Goal: Check status: Check status

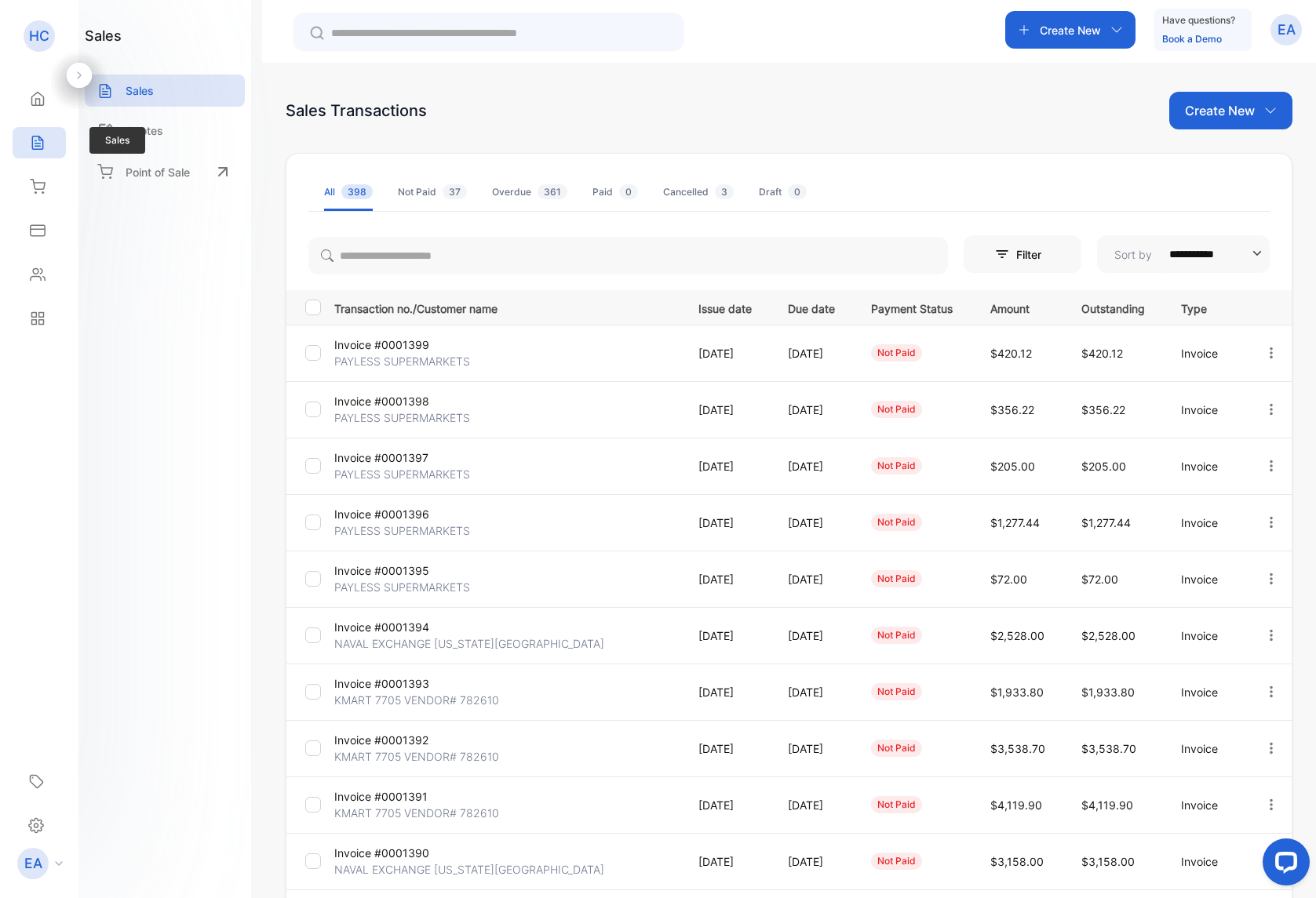
click at [392, 524] on p "PAYLESS SUPERMARKETS" at bounding box center [401, 530] width 136 height 16
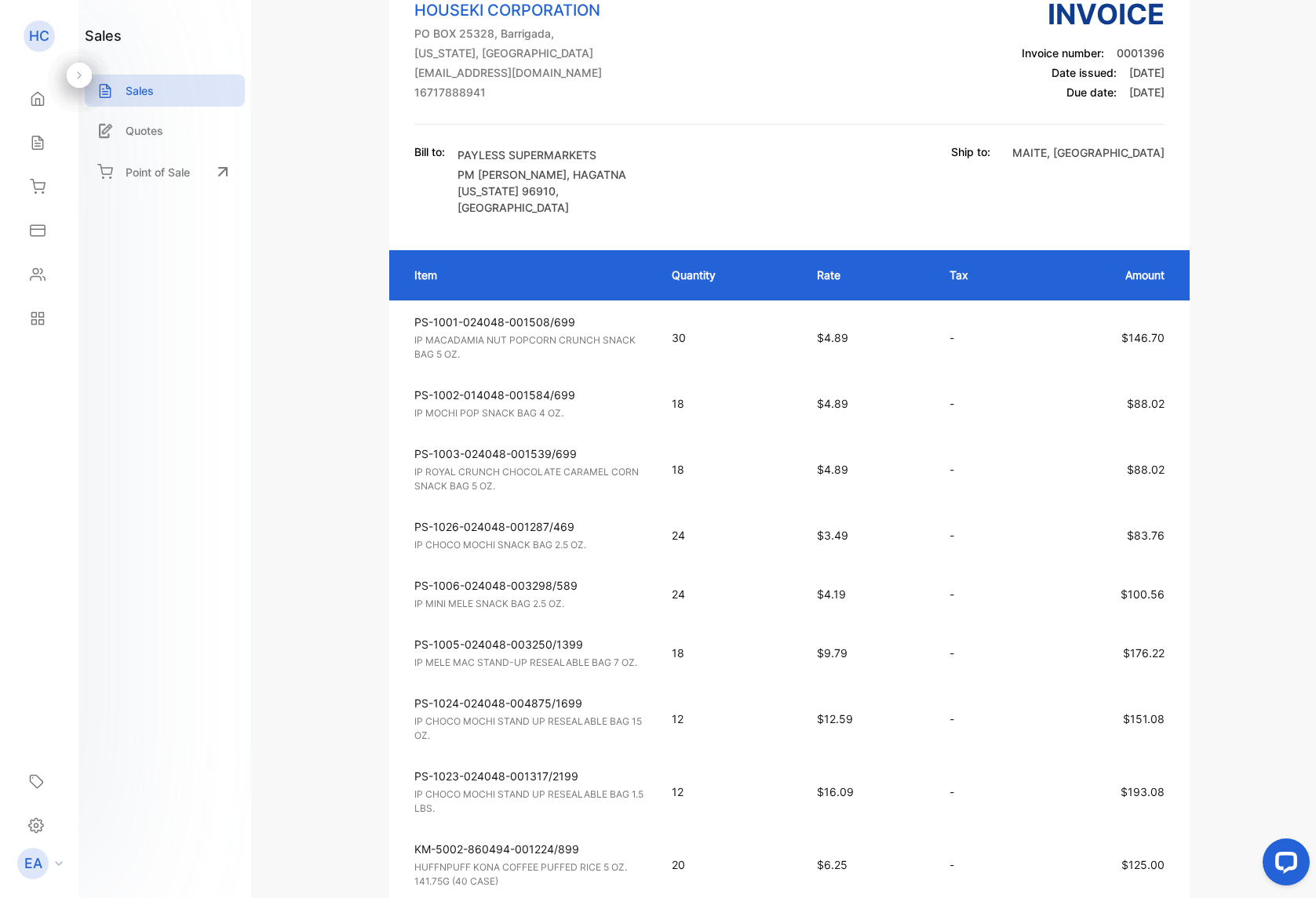
scroll to position [426, 0]
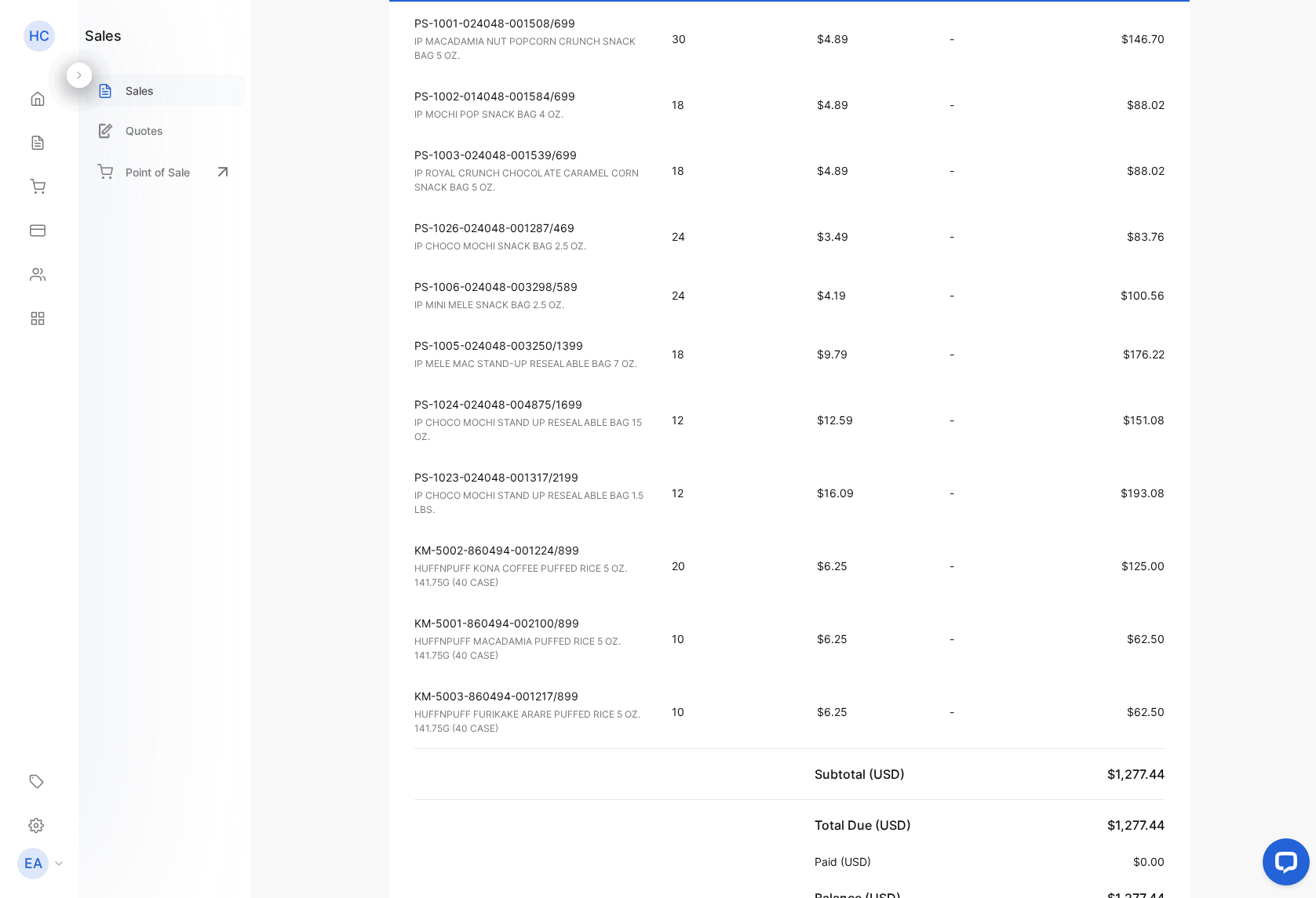
click at [154, 97] on p "Sales" at bounding box center [139, 90] width 29 height 16
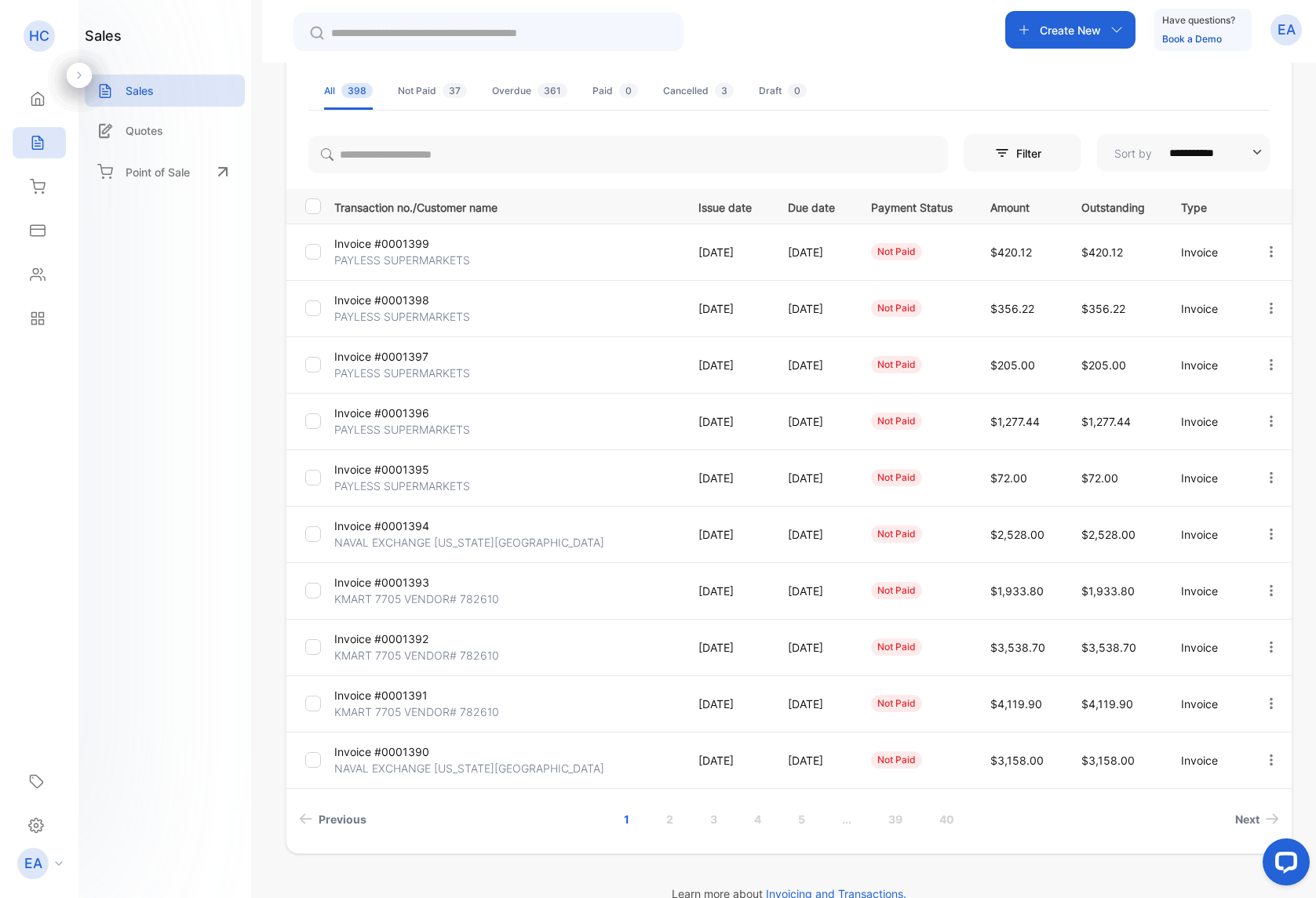
click at [401, 364] on p "Invoice #0001397" at bounding box center [391, 356] width 114 height 16
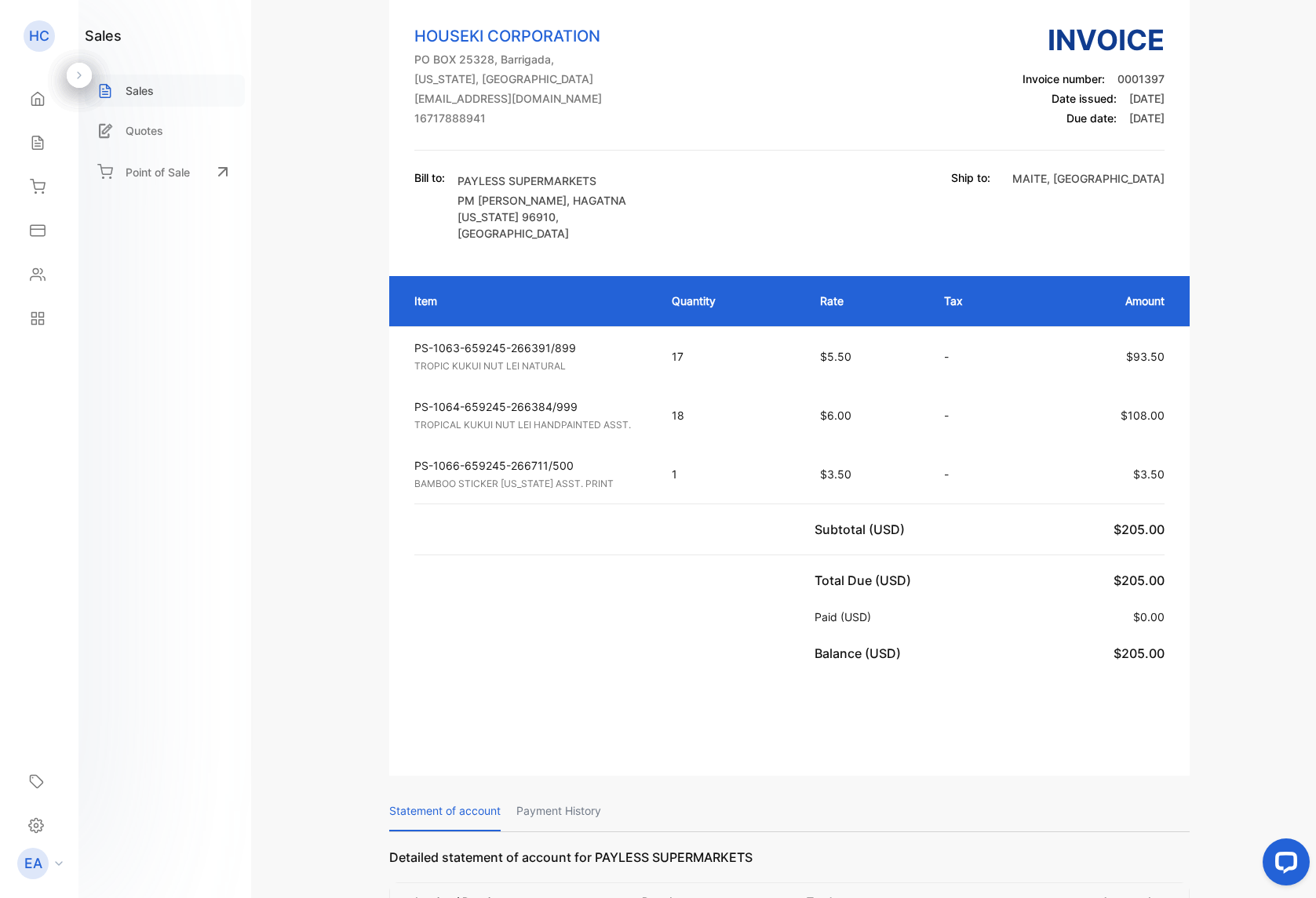
click at [131, 92] on p "Sales" at bounding box center [139, 90] width 29 height 16
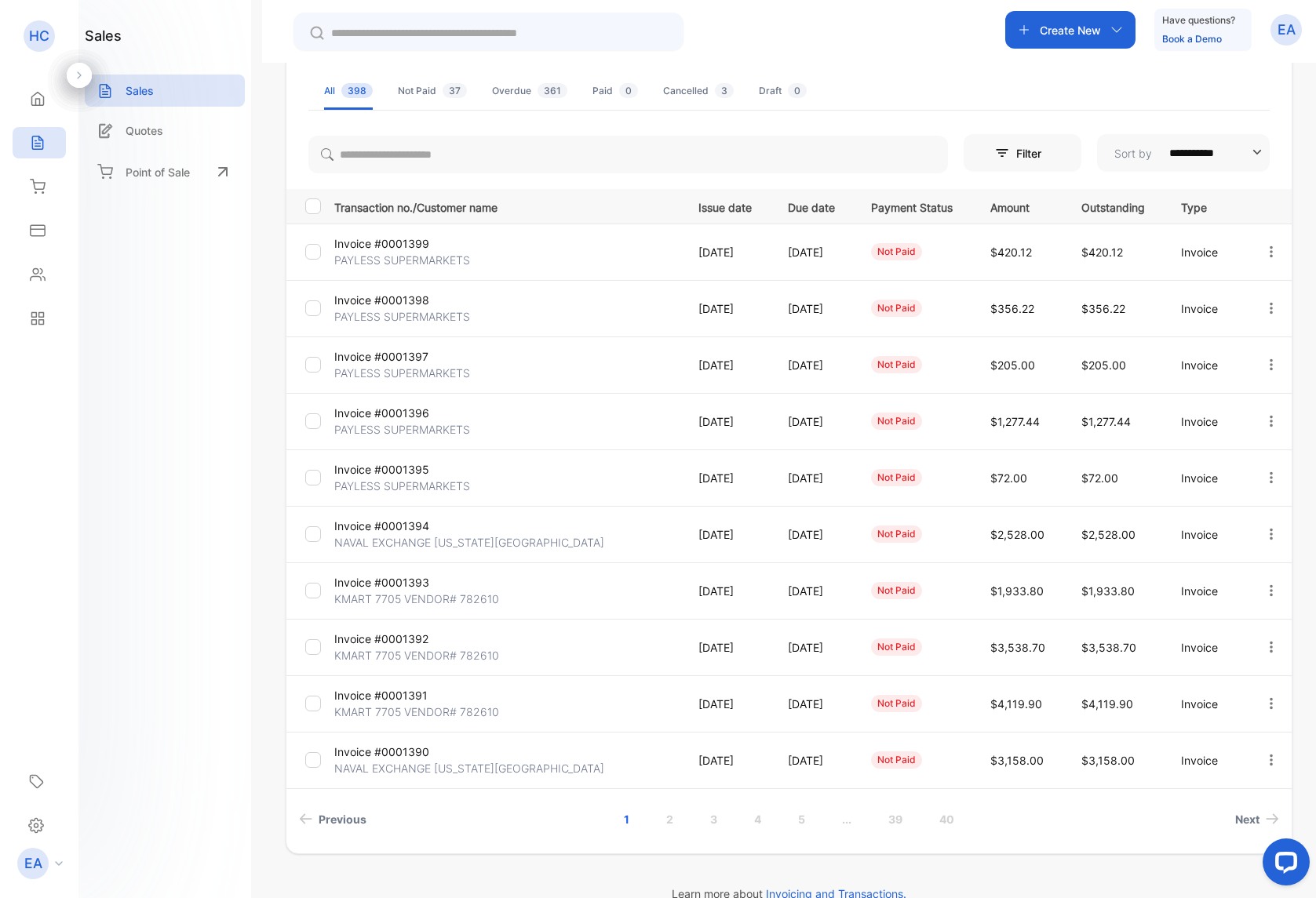
click at [419, 313] on p "PAYLESS SUPERMARKETS" at bounding box center [401, 316] width 136 height 16
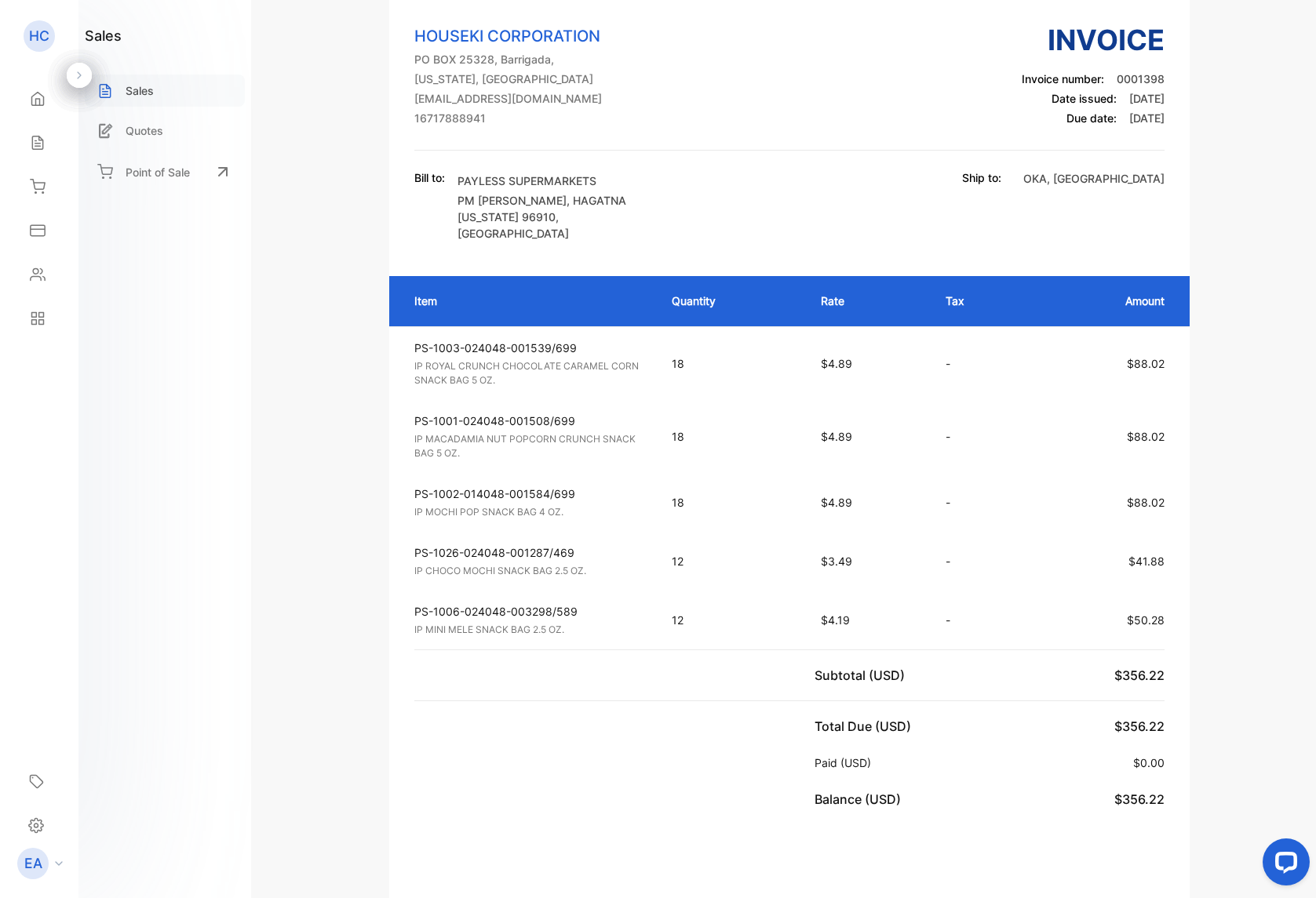
click at [125, 96] on p "Sales" at bounding box center [139, 90] width 29 height 16
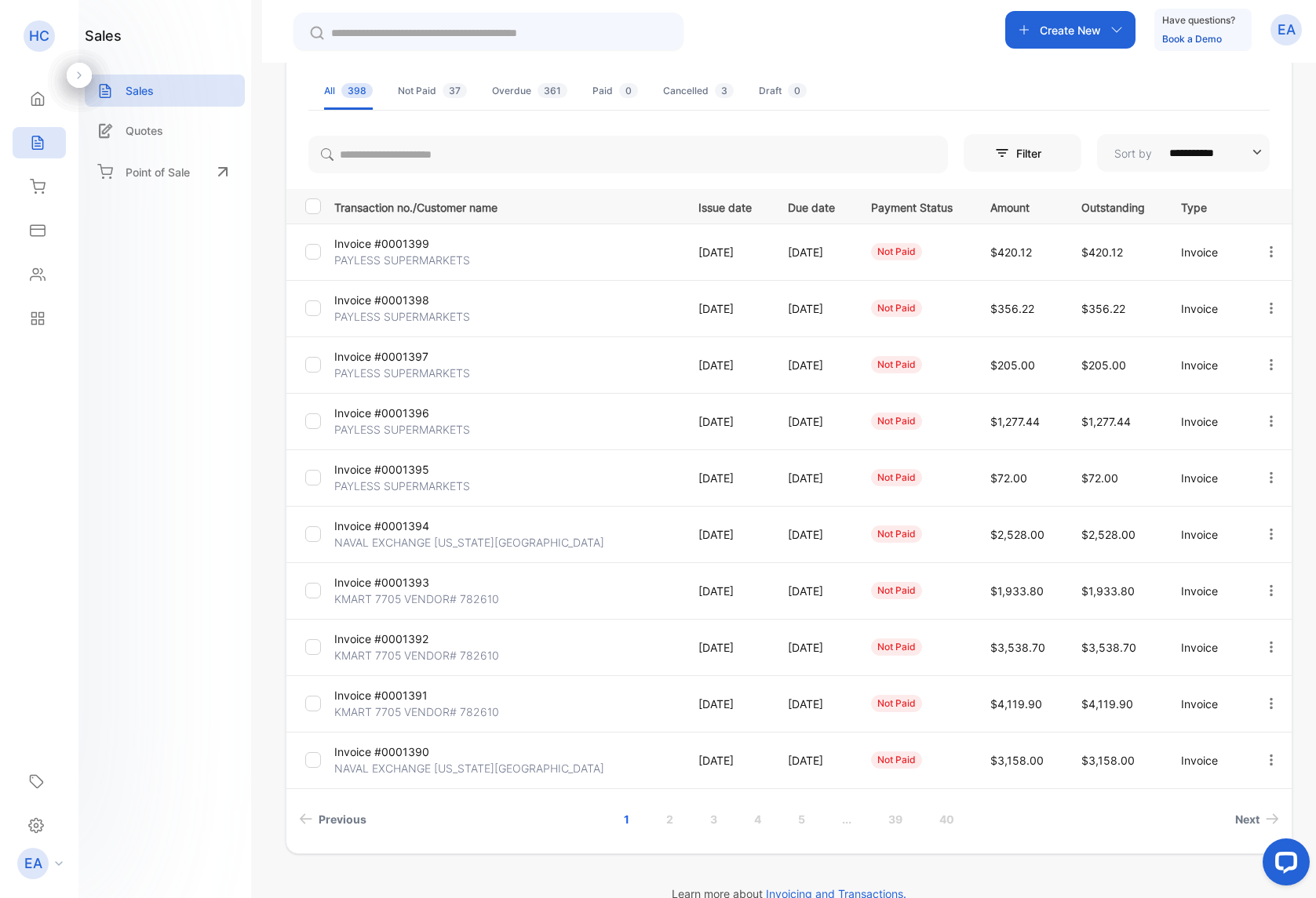
click at [408, 257] on p "PAYLESS SUPERMARKETS" at bounding box center [401, 260] width 136 height 16
